Goal: Find specific page/section: Find specific page/section

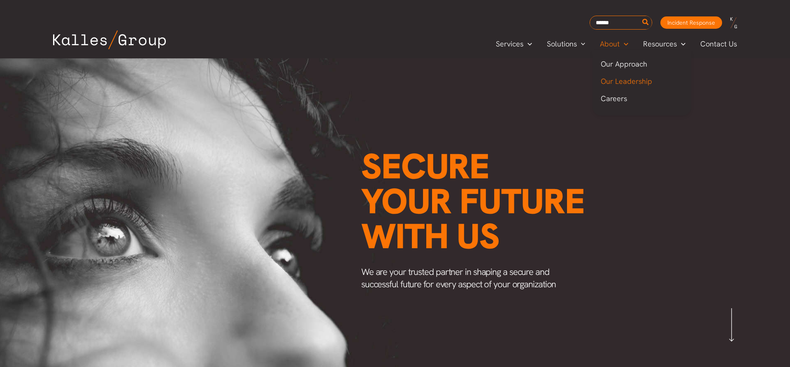
click at [626, 83] on span "Our Leadership" at bounding box center [625, 81] width 51 height 9
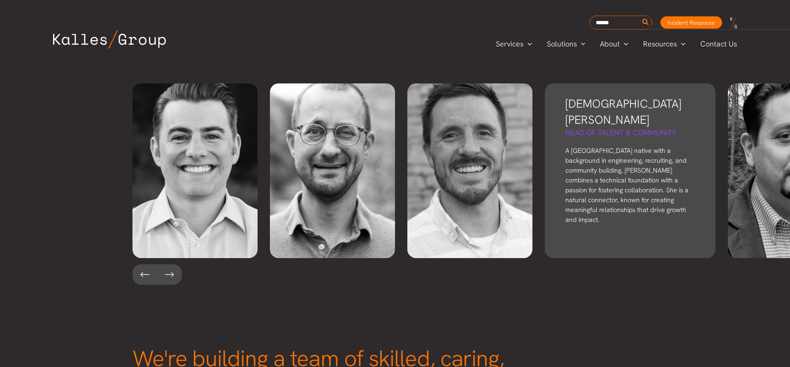
scroll to position [1811, 0]
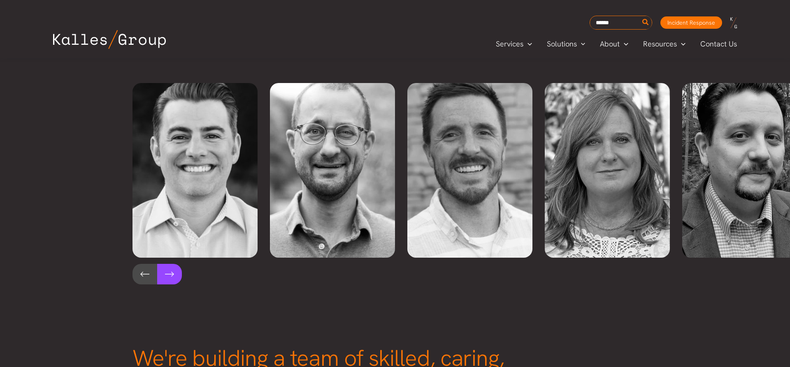
click at [172, 264] on button at bounding box center [169, 274] width 25 height 21
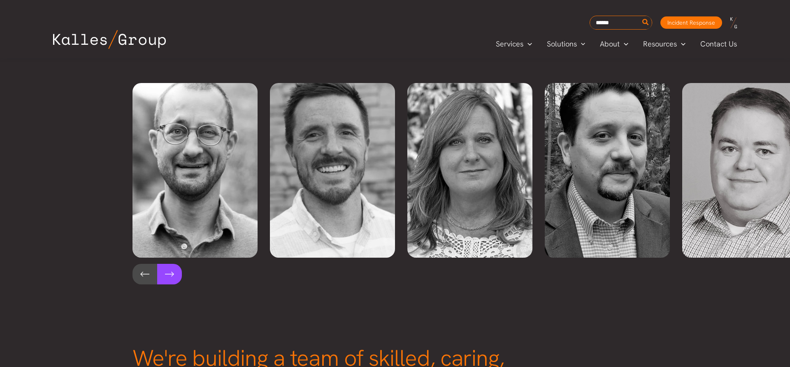
click at [172, 264] on button at bounding box center [169, 274] width 25 height 21
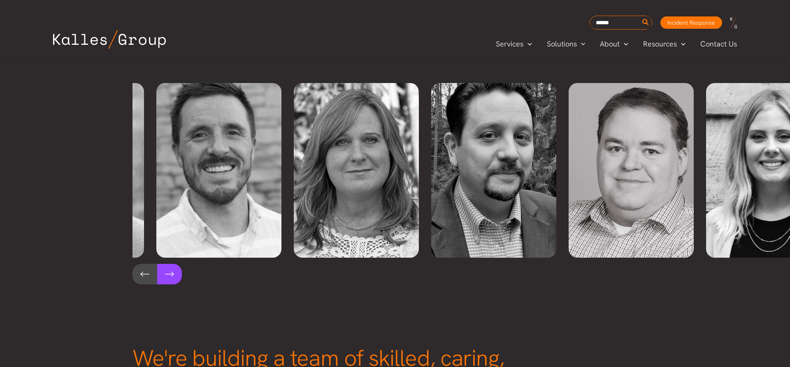
click at [172, 264] on button at bounding box center [169, 274] width 25 height 21
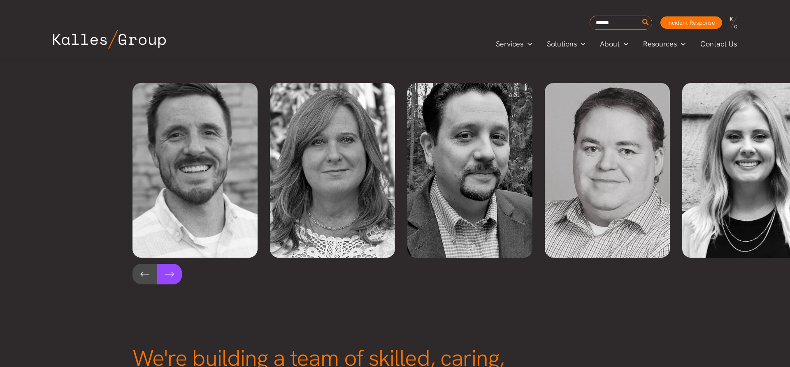
click at [172, 264] on button at bounding box center [169, 274] width 25 height 21
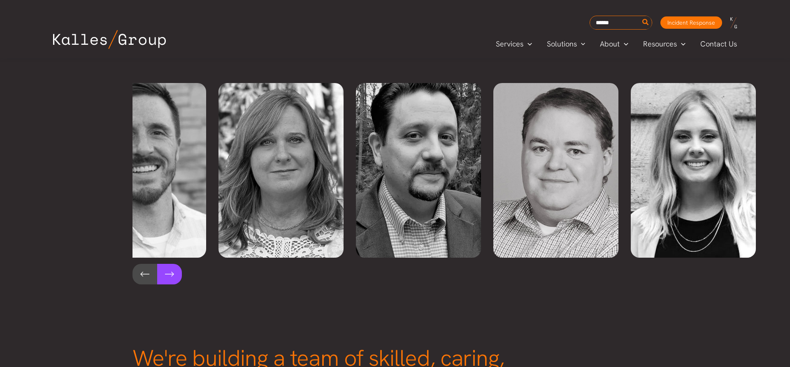
click at [172, 264] on button at bounding box center [169, 274] width 25 height 21
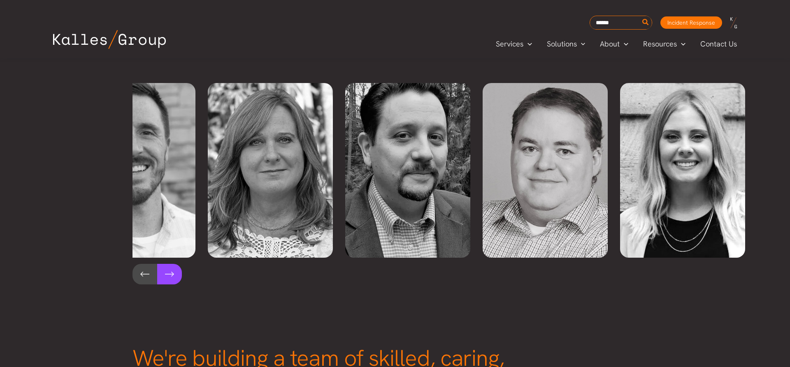
scroll to position [0, 338]
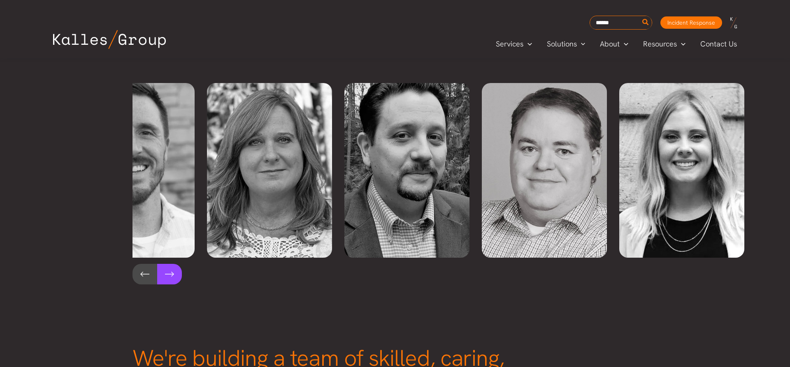
click at [172, 264] on button at bounding box center [169, 274] width 25 height 21
click at [143, 264] on button at bounding box center [144, 274] width 25 height 21
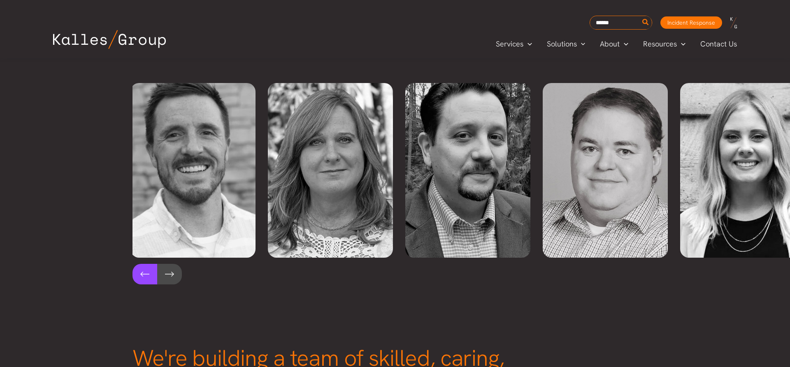
click at [143, 264] on button at bounding box center [144, 274] width 25 height 21
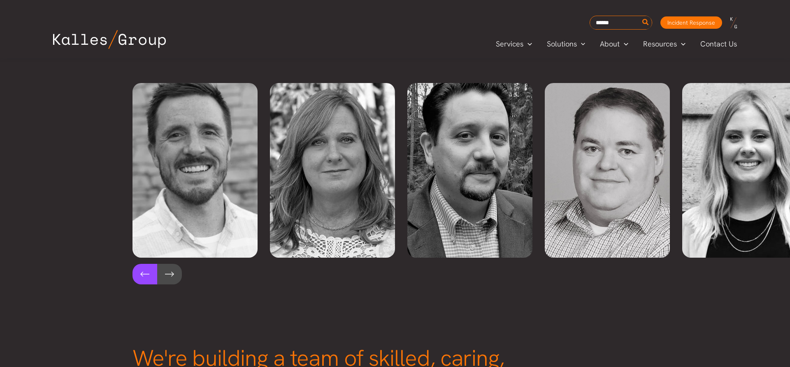
click at [143, 264] on button at bounding box center [144, 274] width 25 height 21
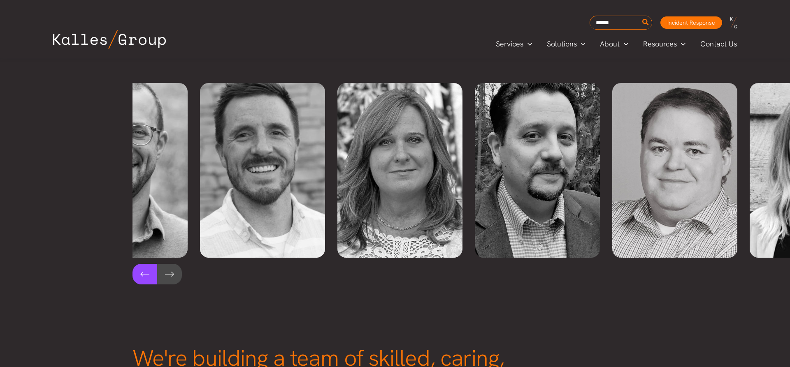
click at [143, 264] on button at bounding box center [144, 274] width 25 height 21
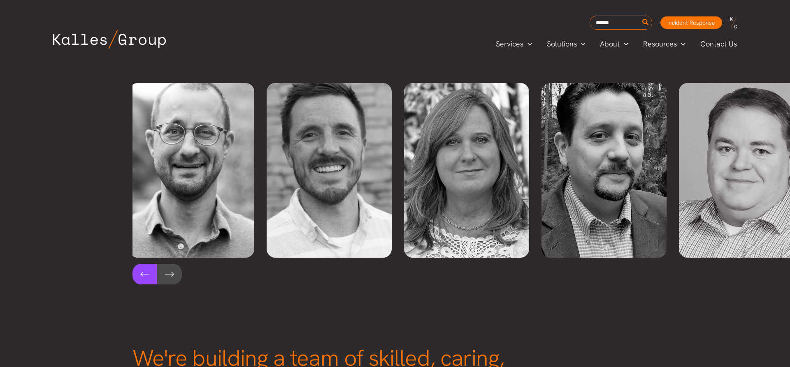
click at [143, 264] on button at bounding box center [144, 274] width 25 height 21
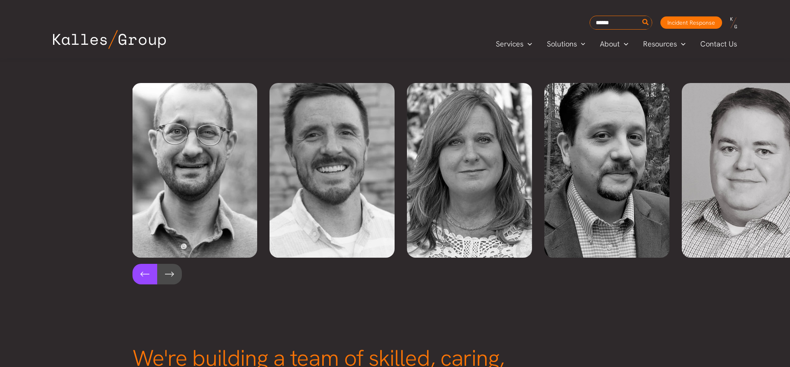
click at [143, 264] on button at bounding box center [144, 274] width 25 height 21
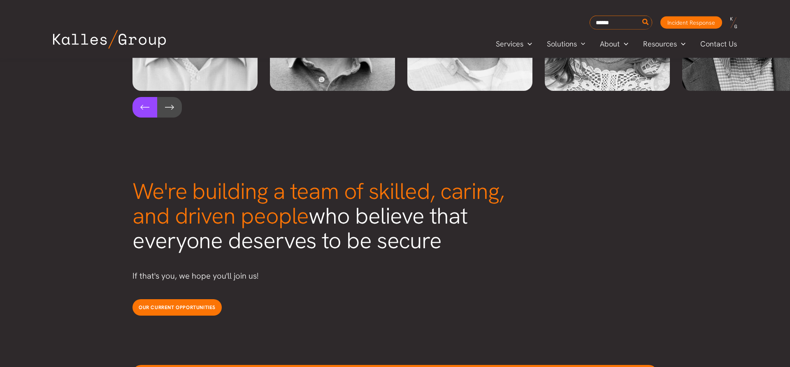
scroll to position [1978, 0]
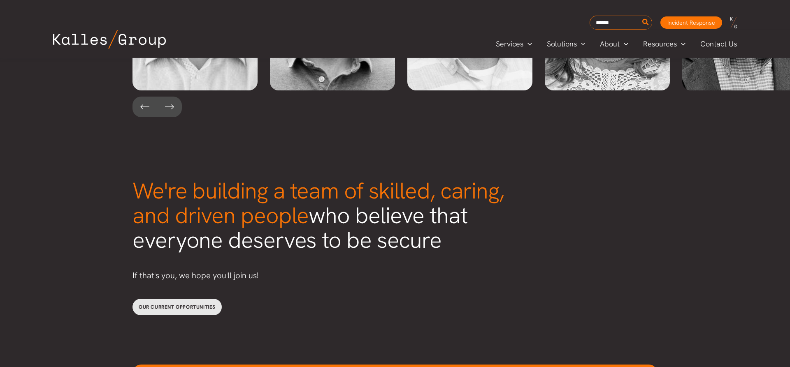
click at [207, 304] on span "Our current opportunities" at bounding box center [177, 307] width 77 height 7
